Goal: Find specific page/section: Find specific page/section

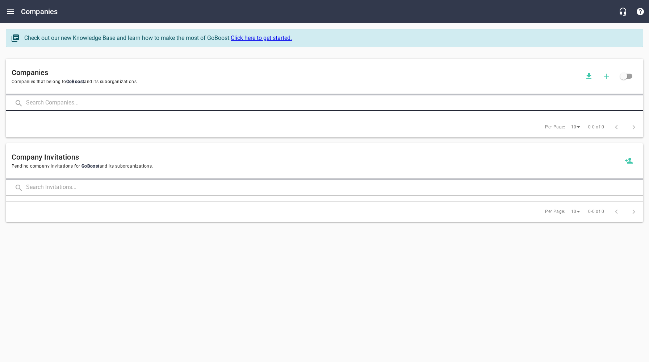
click at [117, 102] on input "text" at bounding box center [334, 103] width 617 height 16
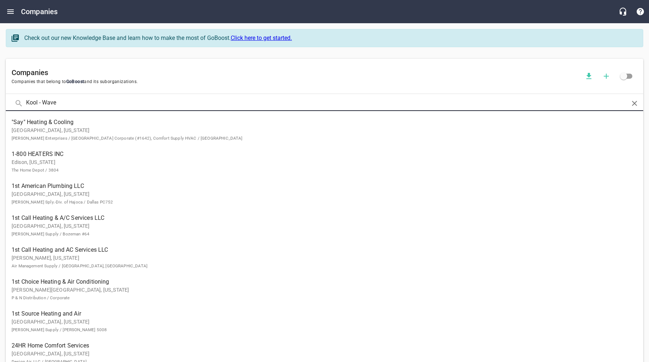
type input "Kool - Wave"
click button at bounding box center [0, 0] width 0 height 0
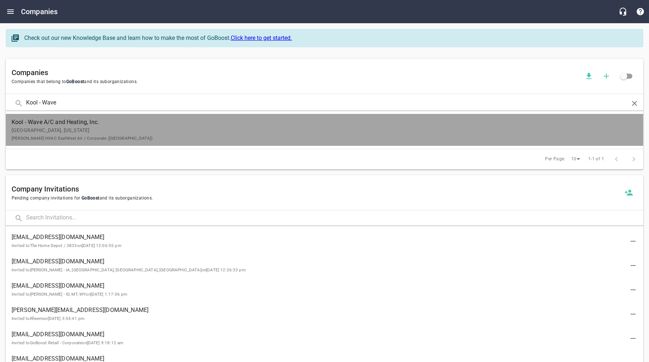
click at [92, 133] on p "[GEOGRAPHIC_DATA], [US_STATE] [PERSON_NAME] HVAC EastWest Air / Corporate ([GEO…" at bounding box center [319, 133] width 615 height 15
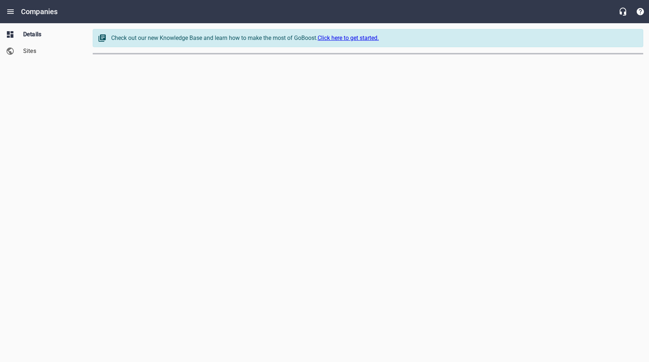
select select "[US_STATE]"
select select "63"
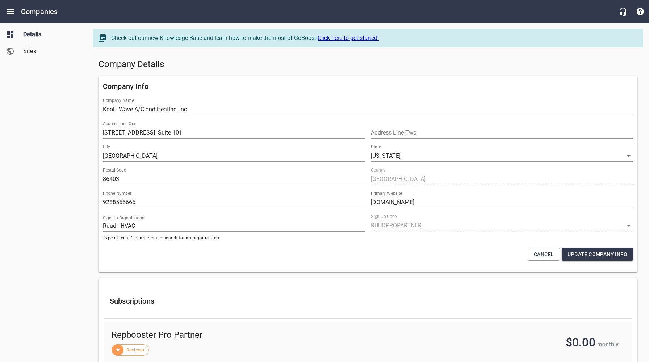
click at [64, 183] on div "Details Sites" at bounding box center [43, 181] width 87 height 362
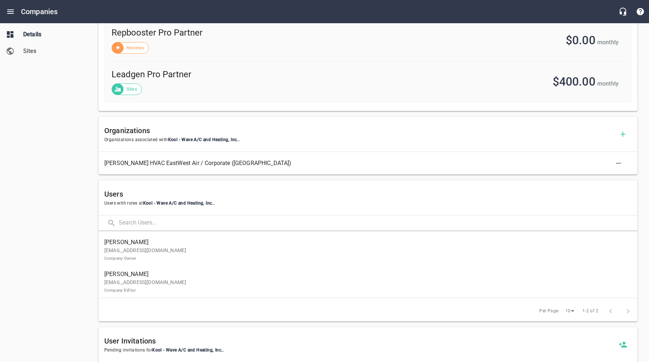
scroll to position [303, 0]
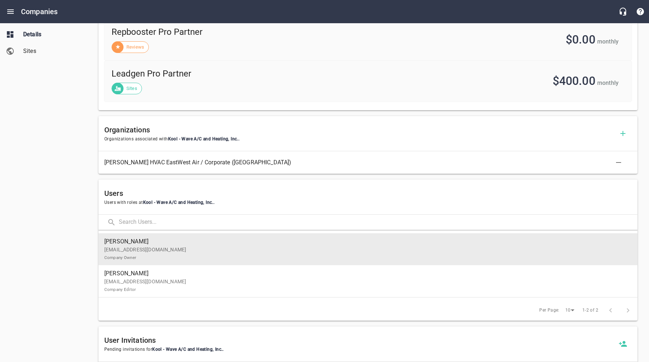
click at [158, 254] on p "[EMAIL_ADDRESS][DOMAIN_NAME] Company Owner" at bounding box center [365, 253] width 522 height 15
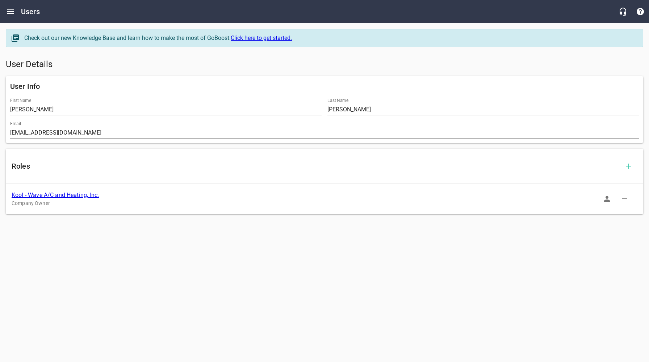
click at [607, 197] on icon "button" at bounding box center [607, 199] width 6 height 6
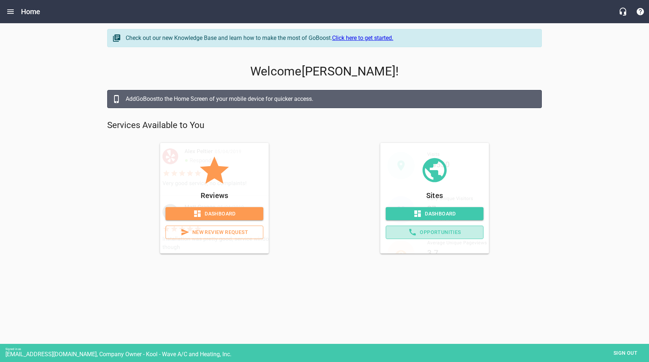
click at [448, 232] on span "Opportunities" at bounding box center [435, 232] width 86 height 9
